Goal: Task Accomplishment & Management: Manage account settings

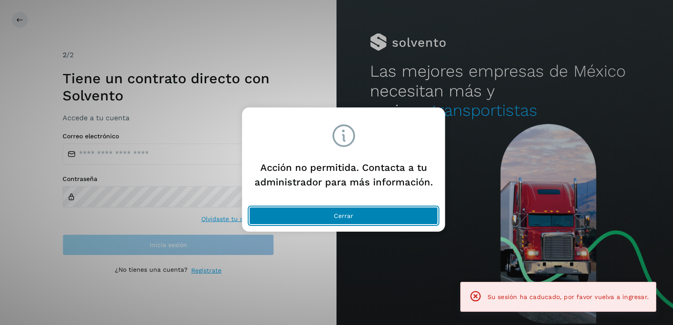
click at [375, 217] on button "Cerrar" at bounding box center [343, 216] width 189 height 18
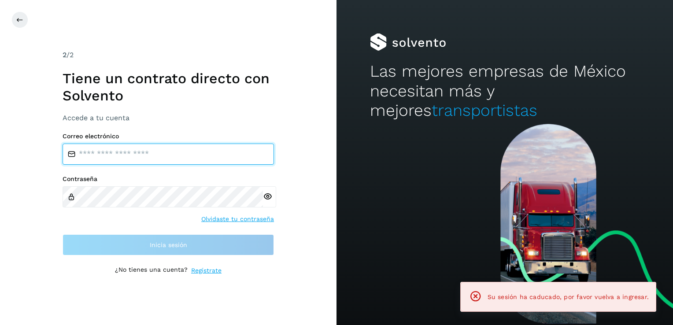
type input "**********"
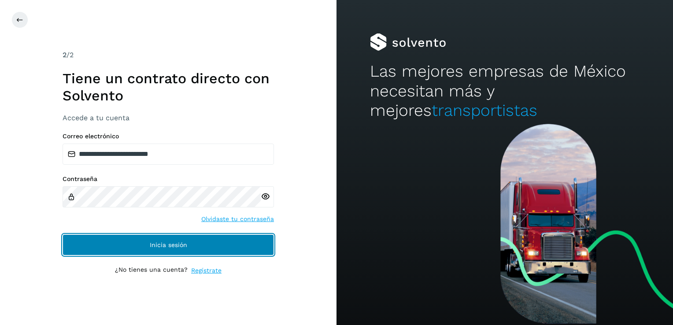
click at [205, 246] on button "Inicia sesión" at bounding box center [168, 244] width 211 height 21
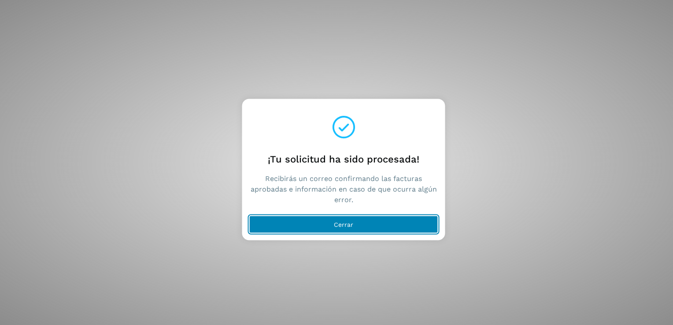
click at [369, 221] on button "Cerrar" at bounding box center [343, 225] width 189 height 18
